Goal: Check status

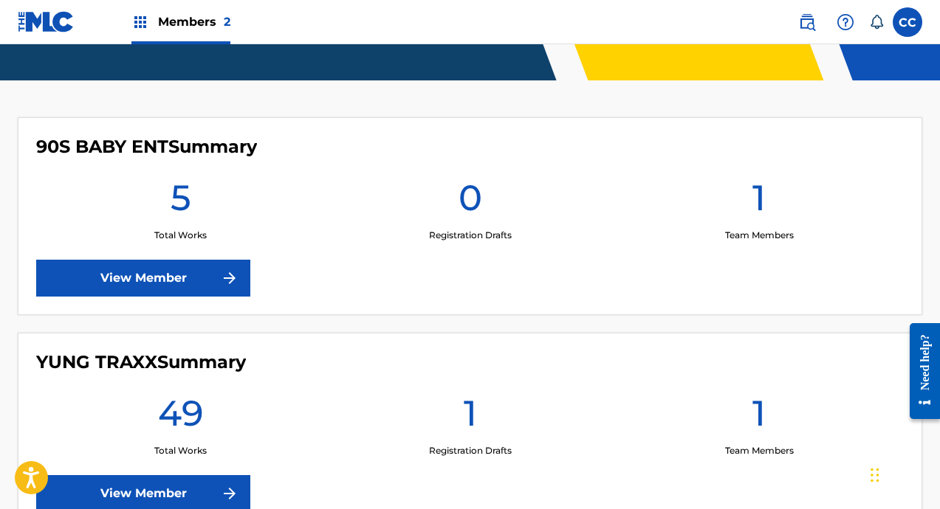
scroll to position [462, 0]
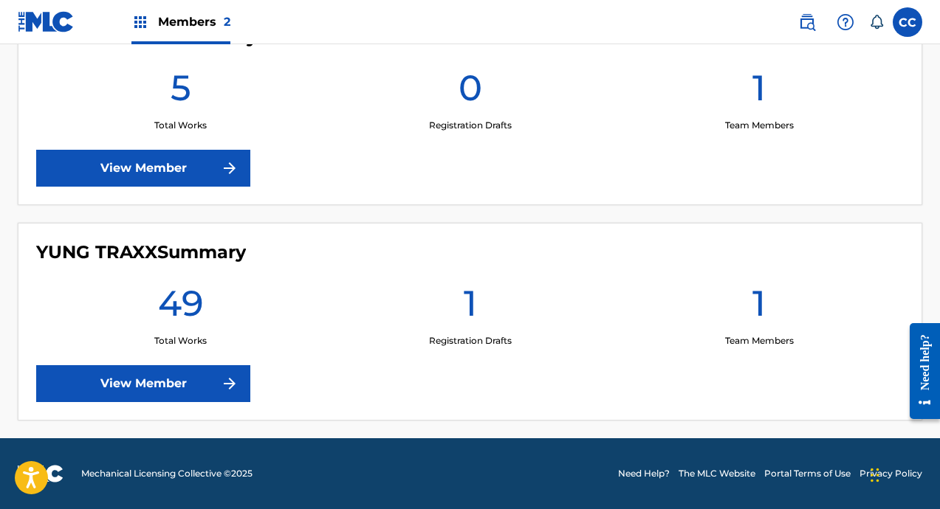
click at [207, 372] on link "View Member" at bounding box center [143, 383] width 214 height 37
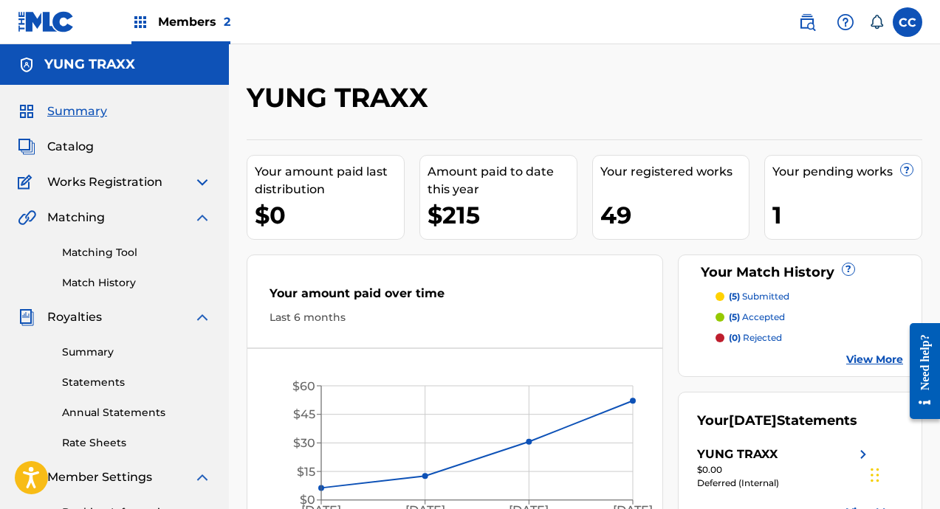
click at [760, 297] on p "(5) submitted" at bounding box center [759, 296] width 61 height 13
